Goal: Navigation & Orientation: Find specific page/section

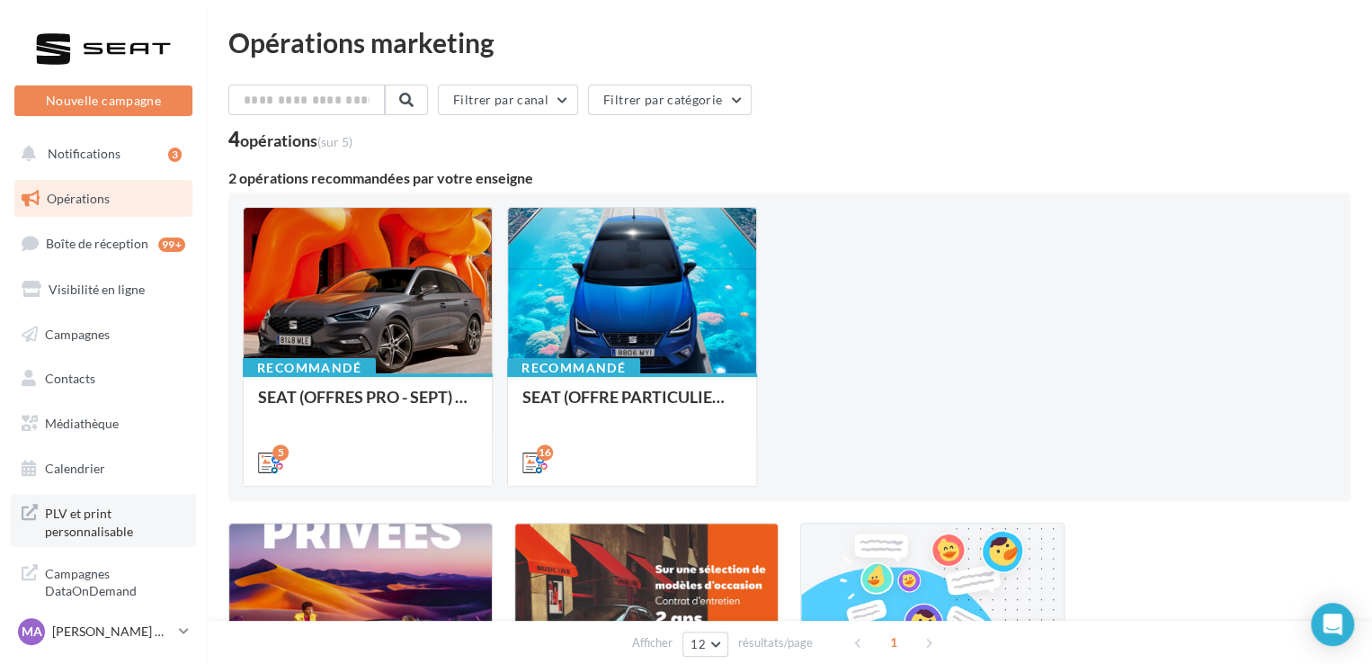
click at [108, 527] on span "PLV et print personnalisable" at bounding box center [115, 520] width 140 height 39
click at [65, 435] on link "Médiathèque" at bounding box center [103, 424] width 185 height 38
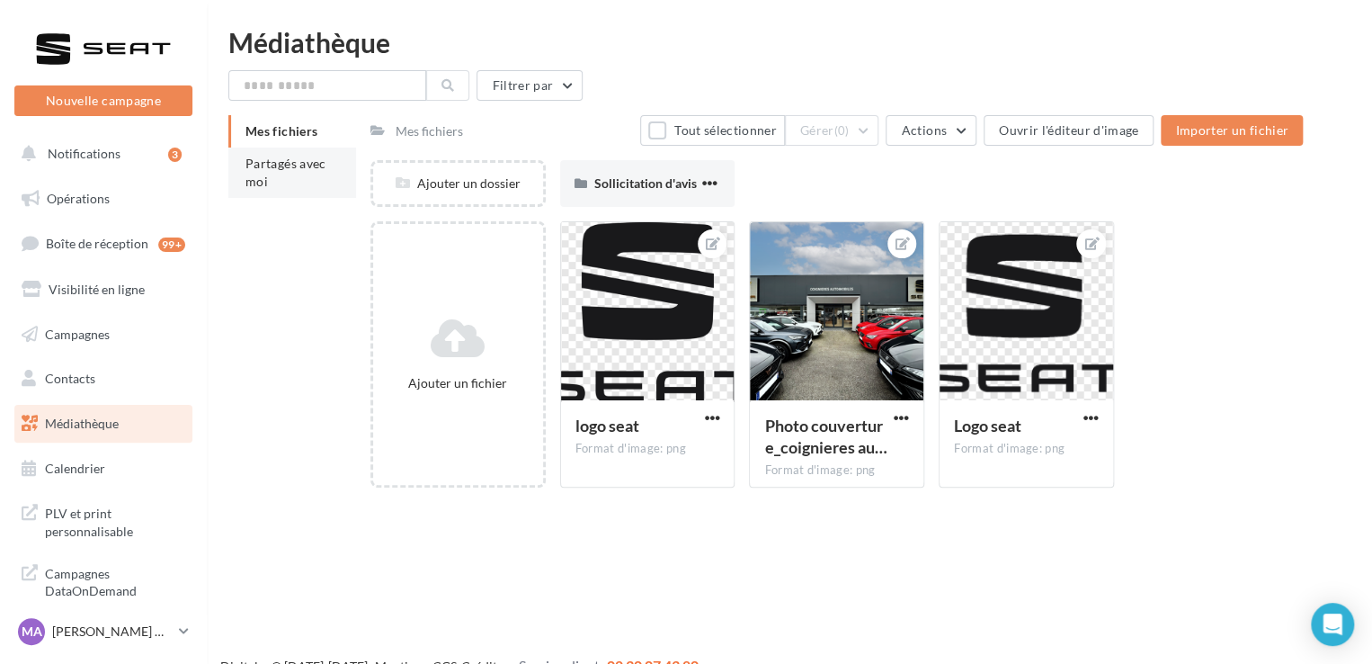
click at [281, 168] on span "Partagés avec moi" at bounding box center [286, 172] width 81 height 33
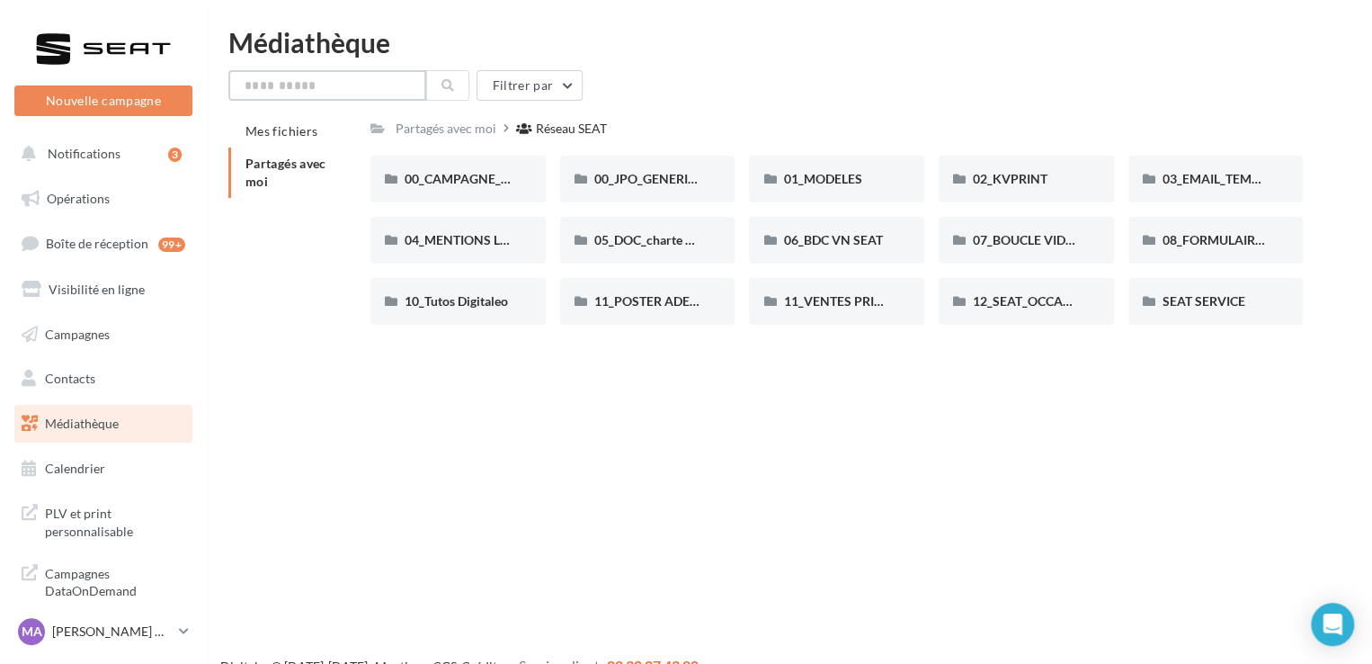
click at [274, 88] on input "text" at bounding box center [327, 85] width 198 height 31
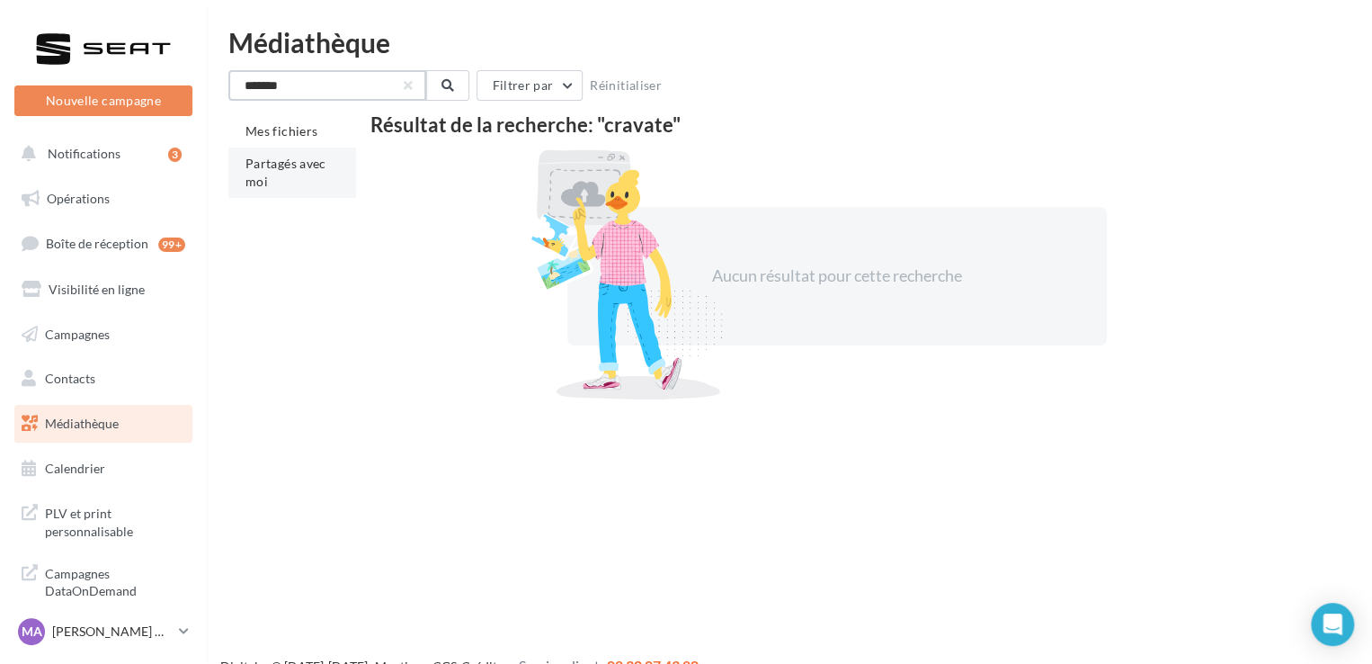
type input "*******"
click at [277, 172] on li "Partagés avec moi" at bounding box center [292, 172] width 128 height 50
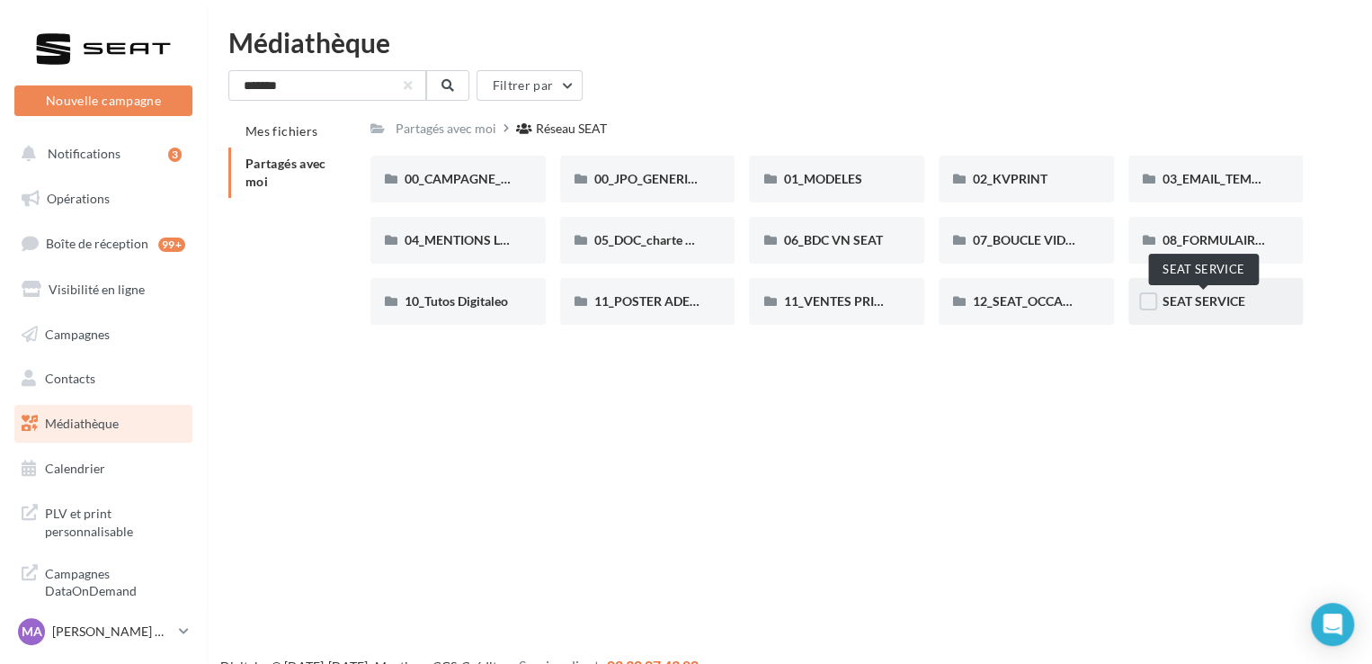
click at [1187, 296] on span "SEAT SERVICE" at bounding box center [1204, 300] width 83 height 15
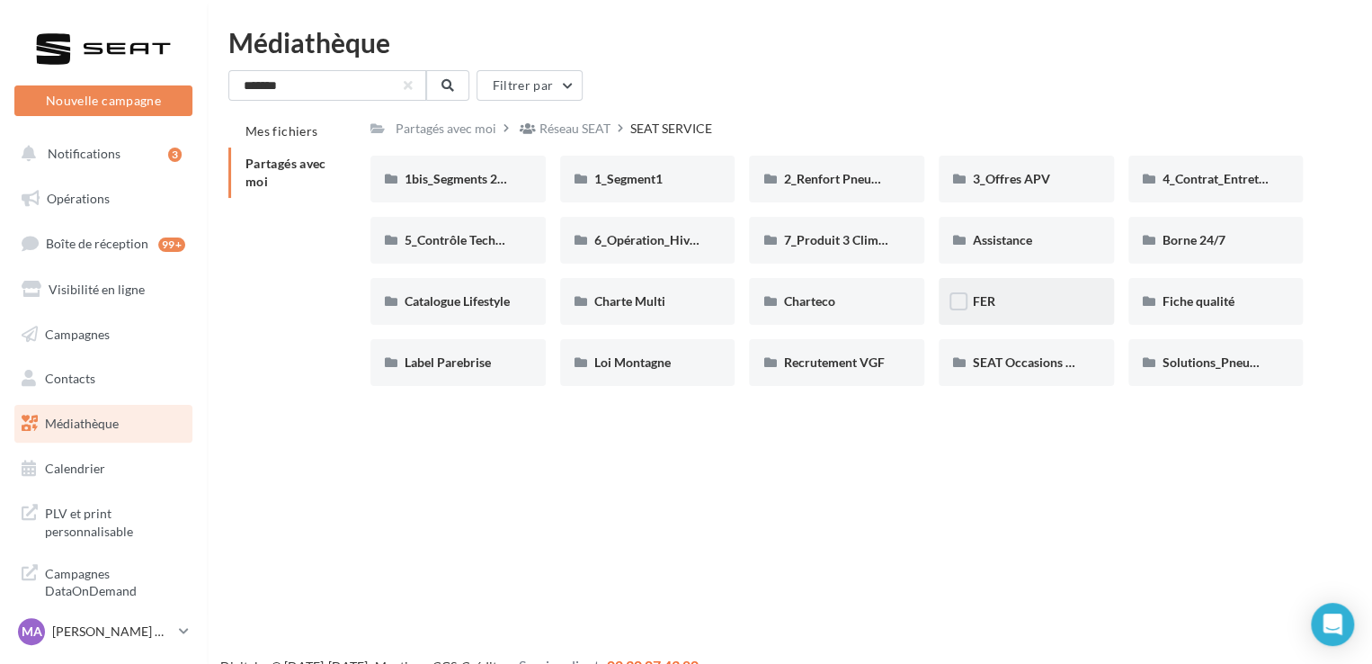
click at [1076, 292] on div "FER" at bounding box center [1026, 301] width 107 height 18
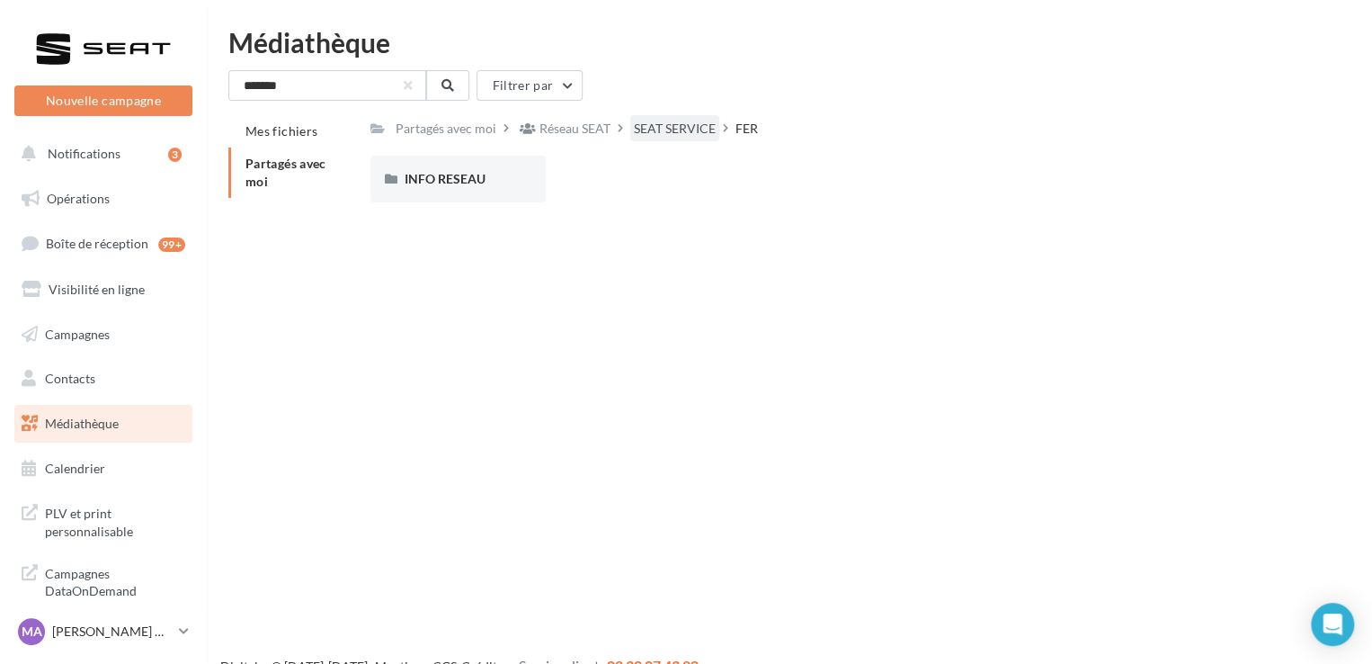
click at [689, 131] on div "SEAT SERVICE" at bounding box center [675, 129] width 82 height 18
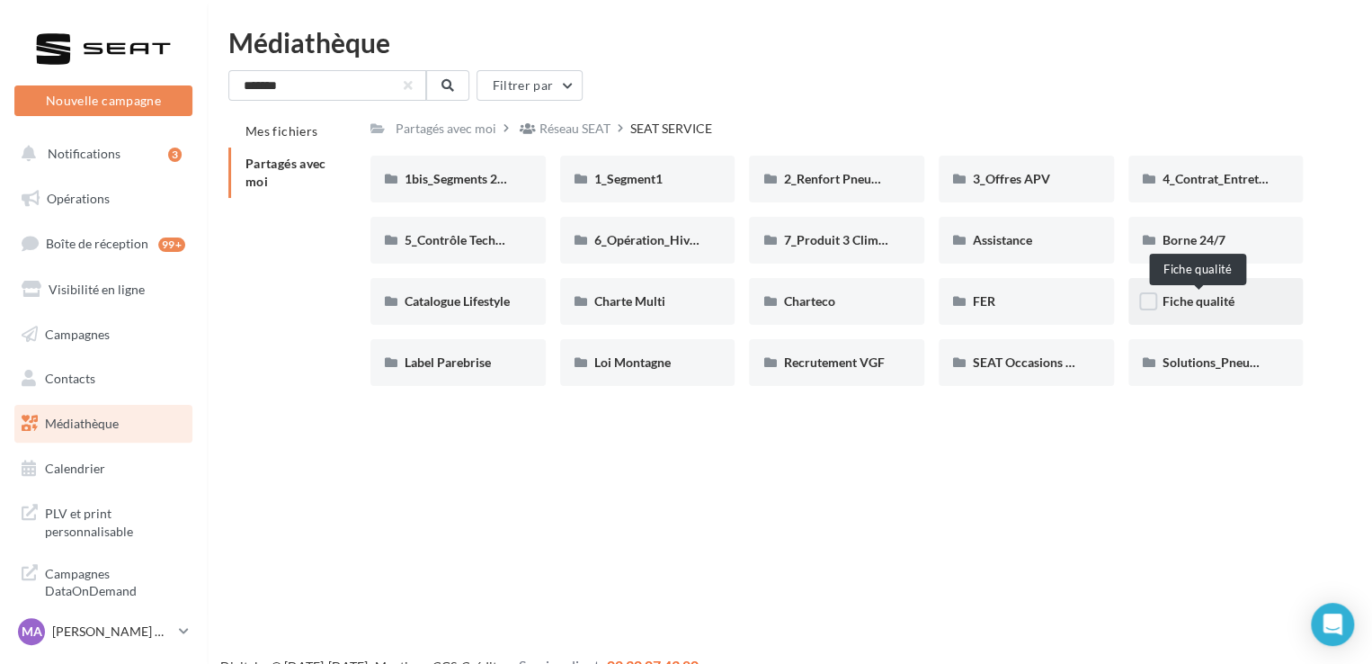
click at [1217, 300] on span "Fiche qualité" at bounding box center [1199, 300] width 72 height 15
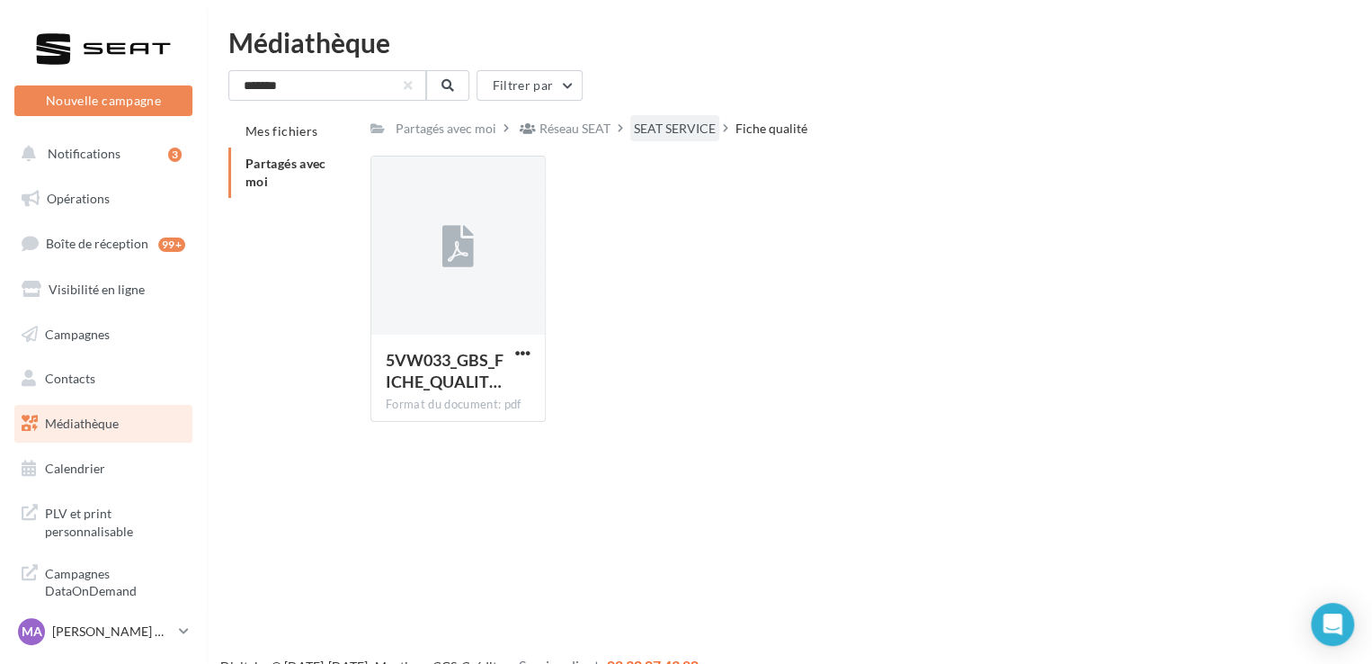
click at [681, 129] on div "SEAT SERVICE" at bounding box center [675, 129] width 82 height 18
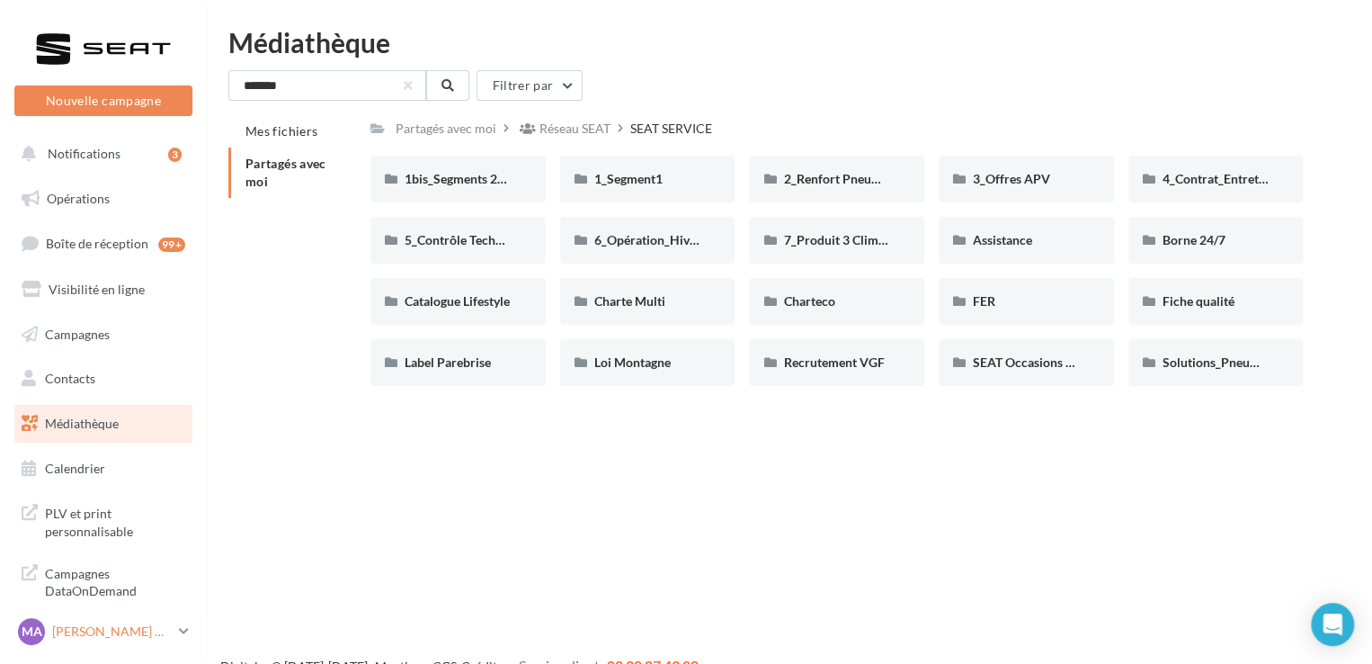
click at [181, 622] on link "MA Mishelle ALEGRE CANALES SEAT-COIGNIERES" at bounding box center [103, 631] width 178 height 34
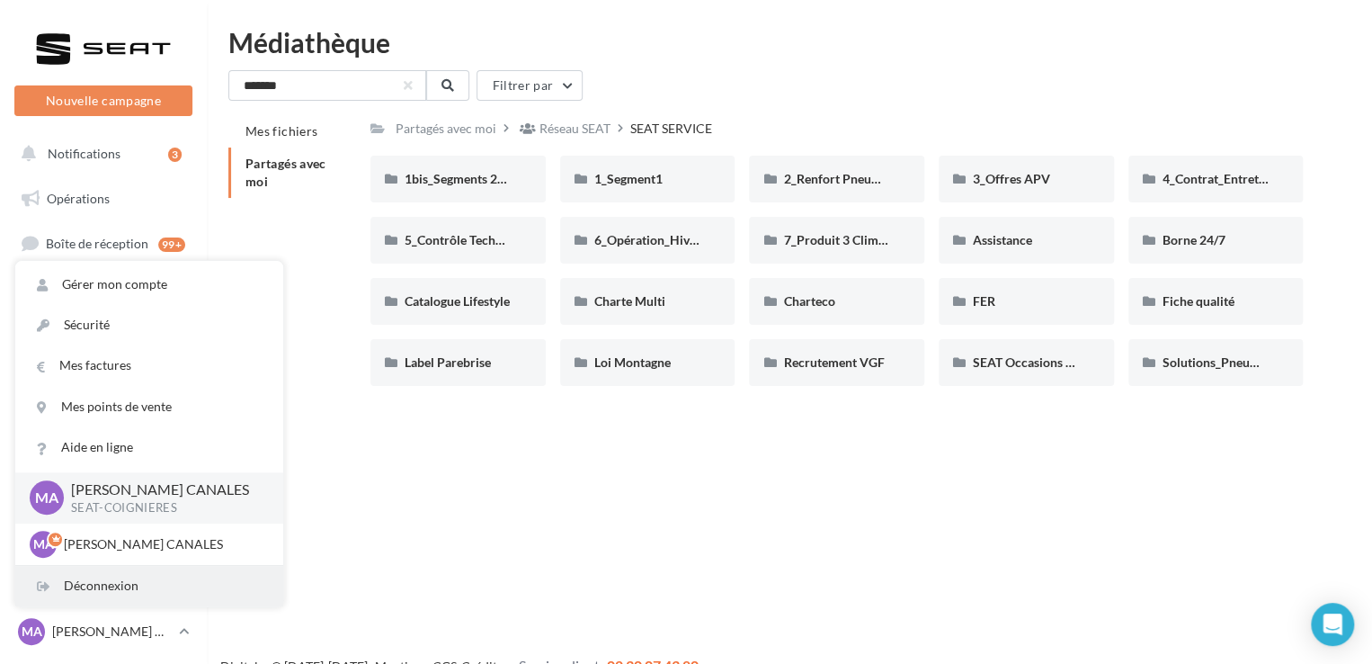
click at [147, 571] on div "Déconnexion" at bounding box center [149, 586] width 268 height 40
